Goal: Complete application form

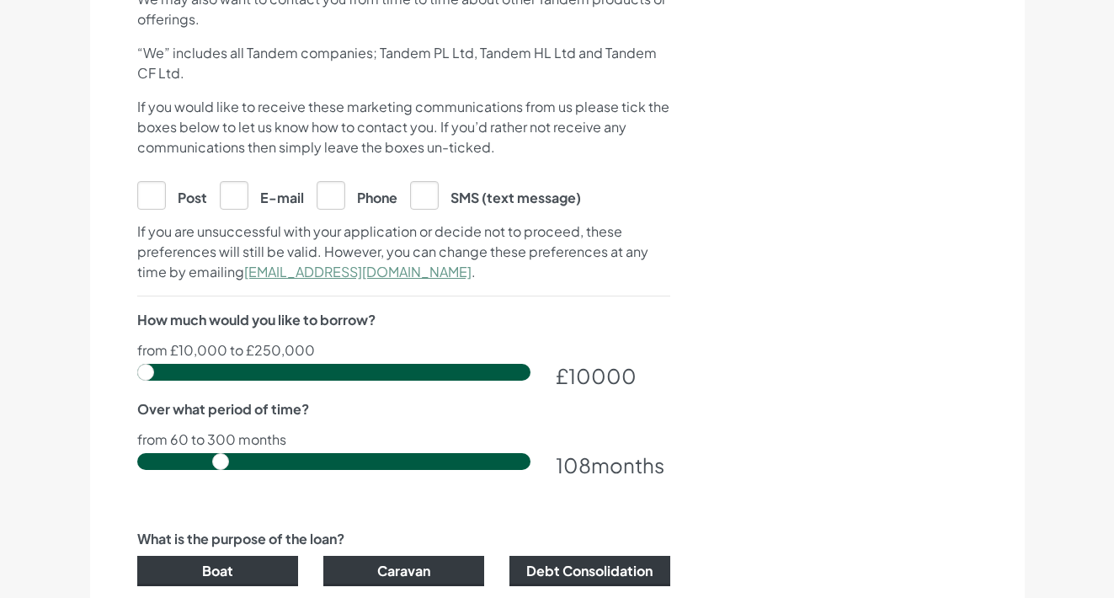
scroll to position [817, 0]
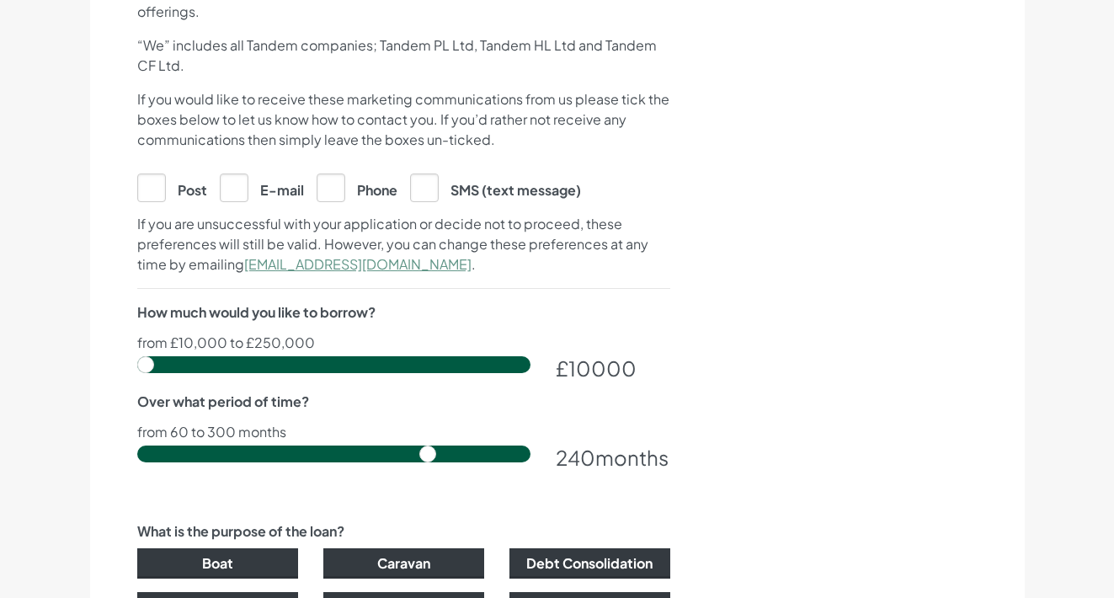
drag, startPoint x: 224, startPoint y: 452, endPoint x: 429, endPoint y: 472, distance: 205.6
type input "240"
click at [429, 462] on input "range" at bounding box center [333, 454] width 393 height 17
drag, startPoint x: 153, startPoint y: 368, endPoint x: 323, endPoint y: 375, distance: 170.3
click at [323, 373] on input "range" at bounding box center [333, 364] width 393 height 17
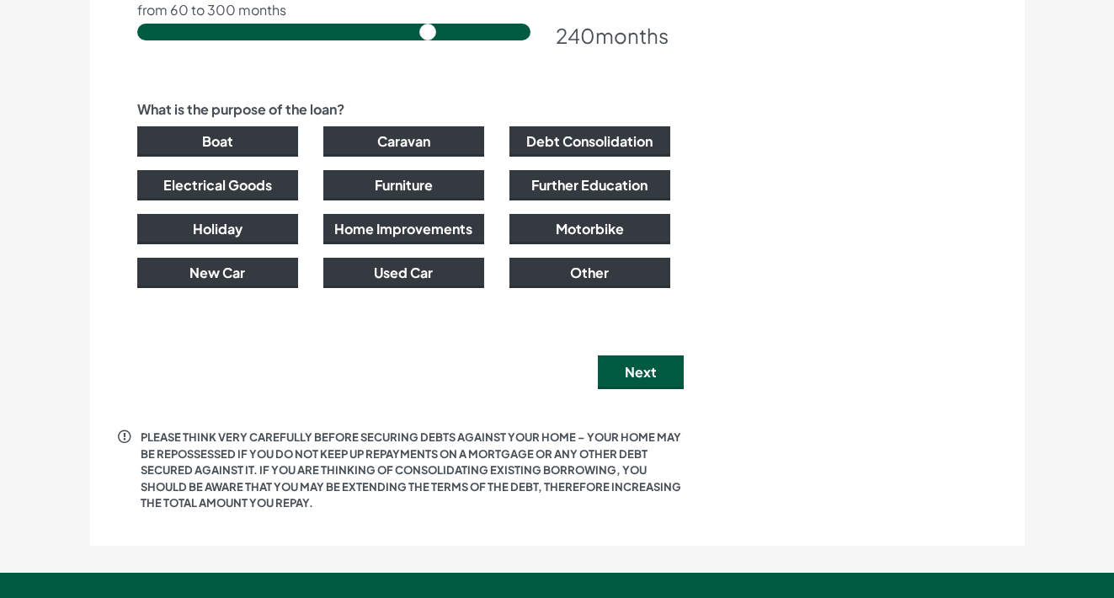
scroll to position [1242, 0]
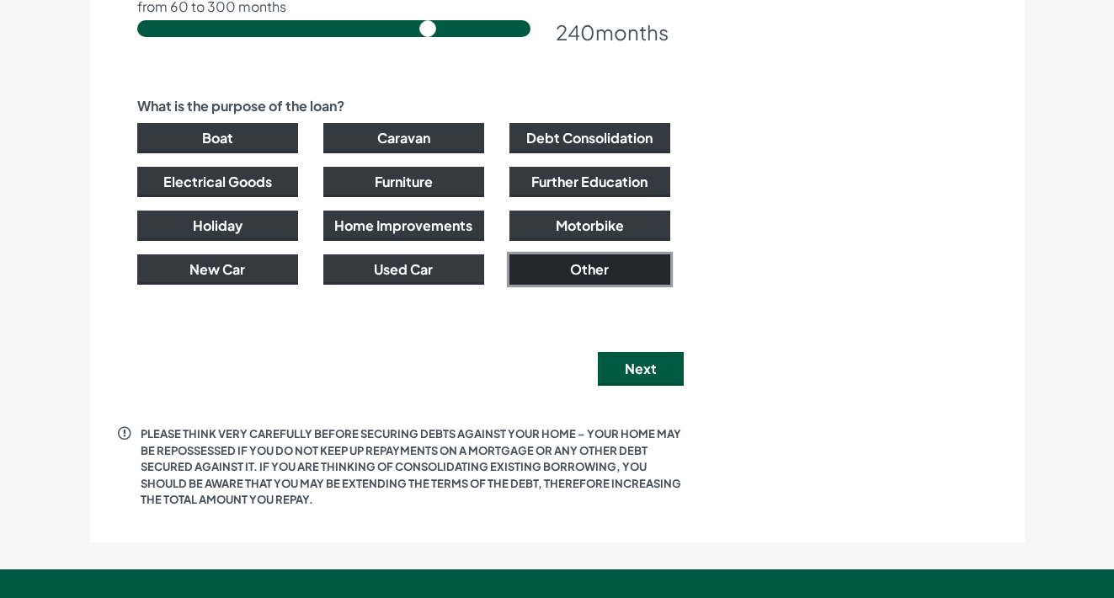
click at [593, 267] on button "Other" at bounding box center [590, 269] width 161 height 30
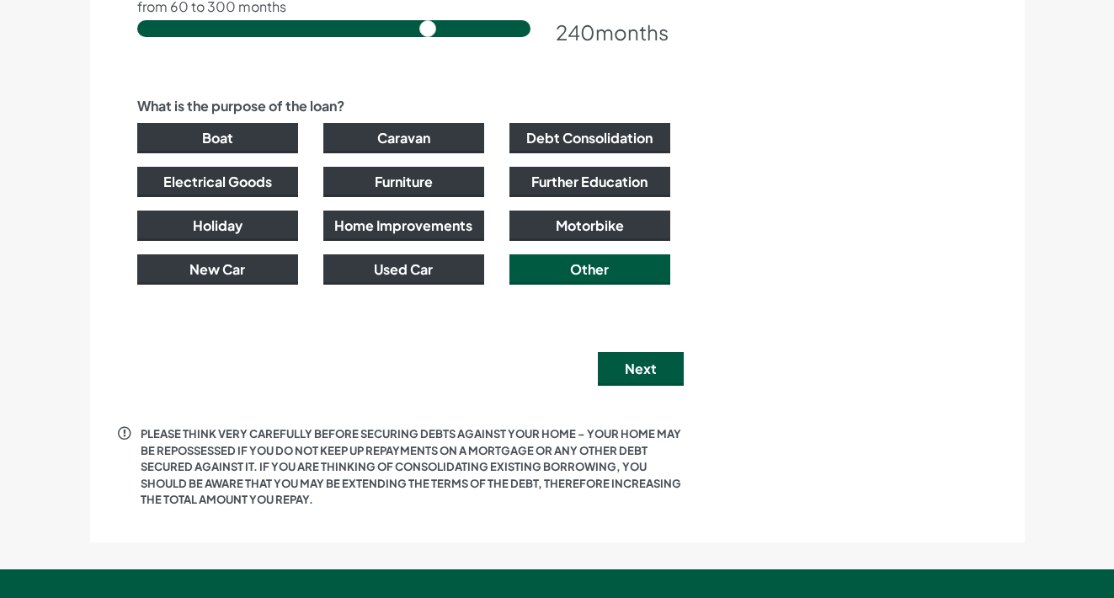
click at [585, 131] on button "Debt Consolidation" at bounding box center [590, 138] width 161 height 30
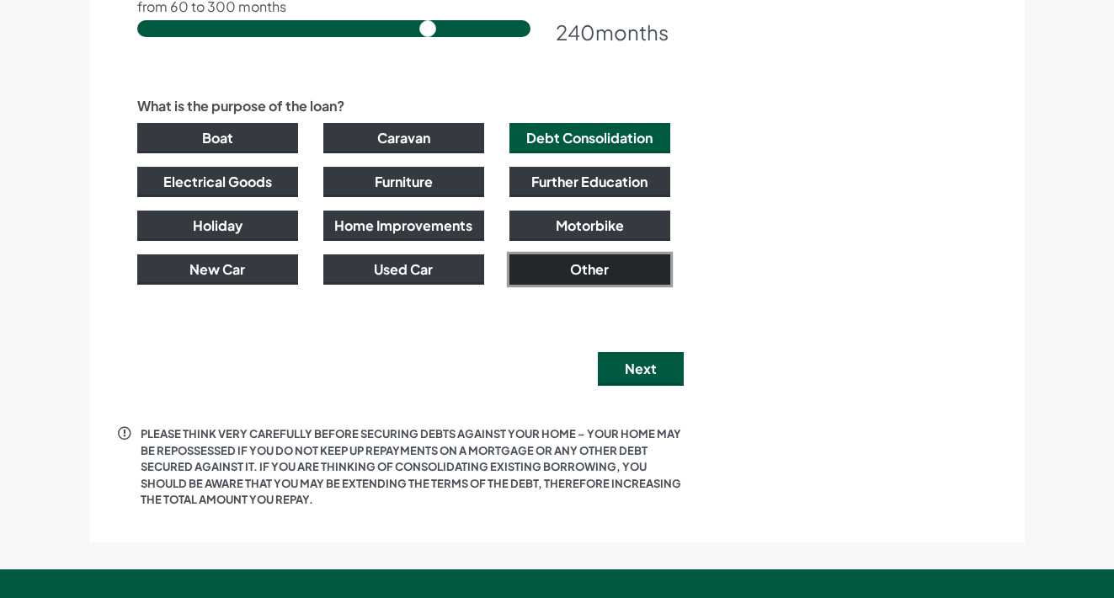
click at [591, 260] on button "Other" at bounding box center [590, 269] width 161 height 30
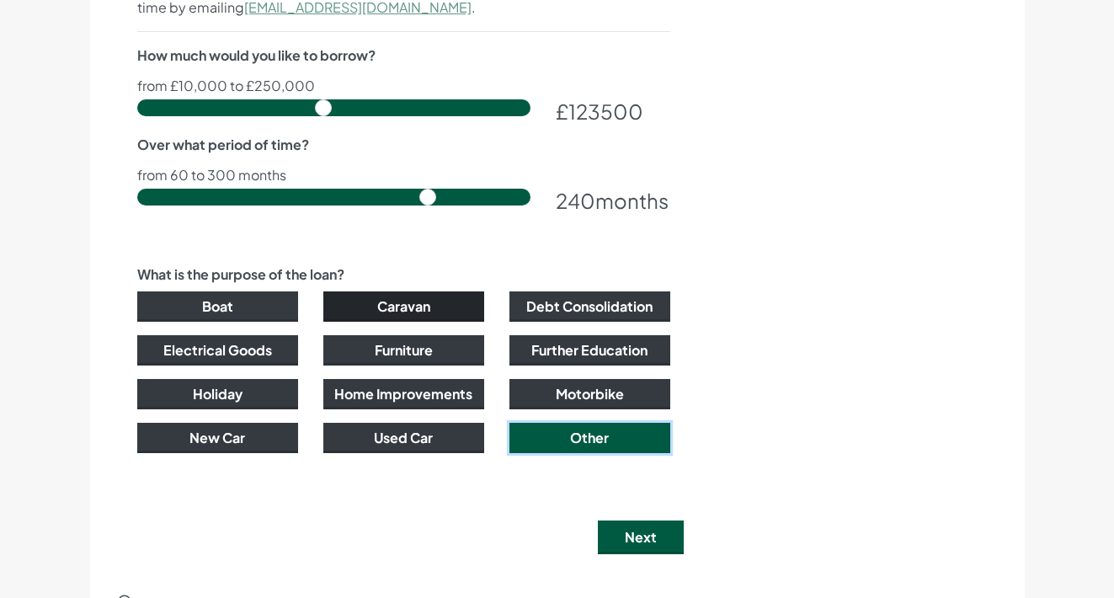
scroll to position [1071, 0]
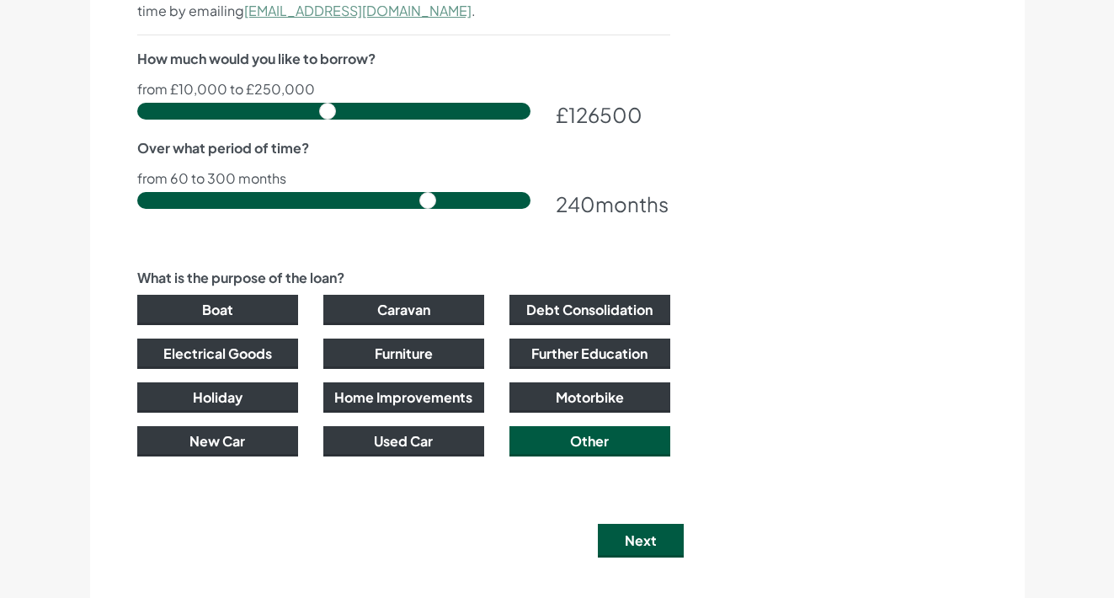
type input "126000"
click at [327, 114] on input "range" at bounding box center [333, 111] width 393 height 17
click at [643, 536] on button "Next" at bounding box center [641, 541] width 86 height 34
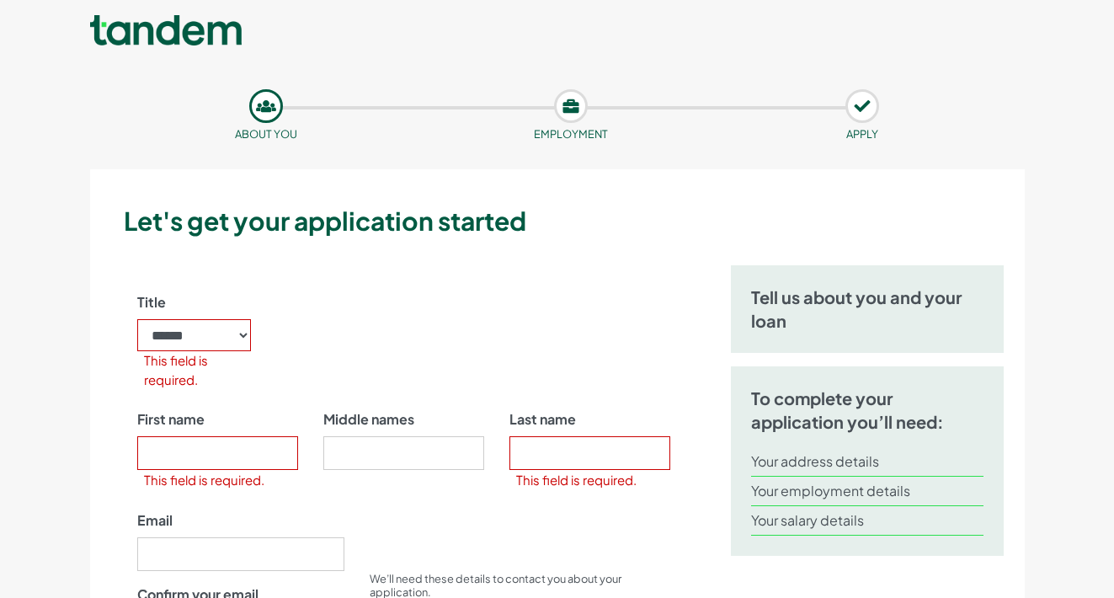
scroll to position [0, 0]
